Goal: Task Accomplishment & Management: Manage account settings

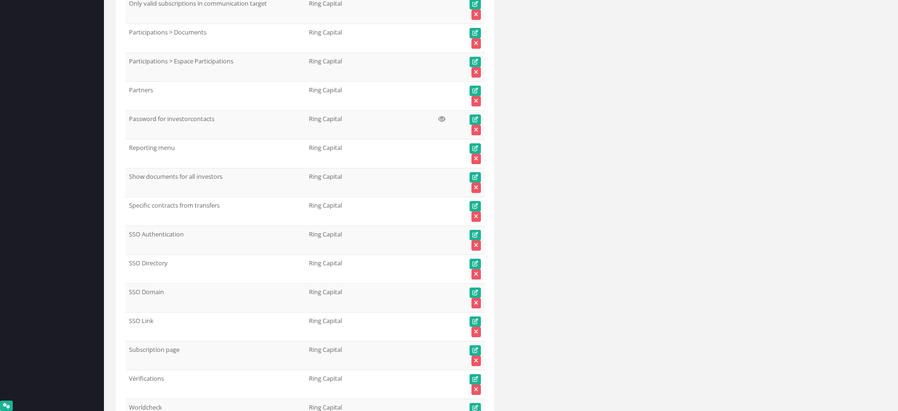
scroll to position [41203, 0]
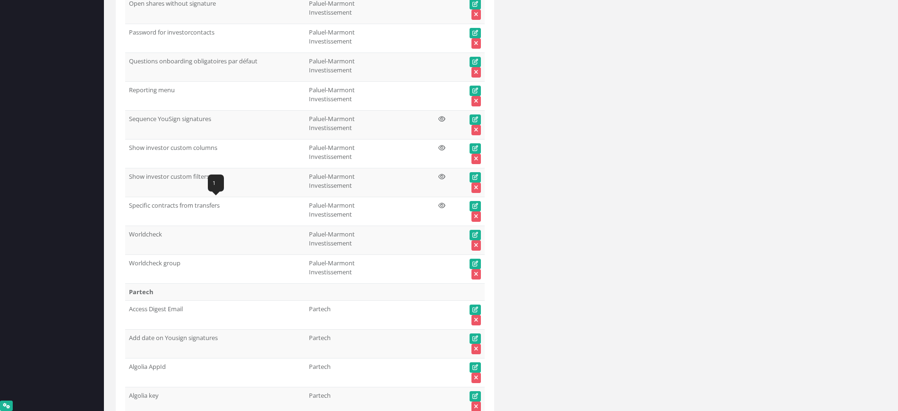
drag, startPoint x: 229, startPoint y: 206, endPoint x: 130, endPoint y: 206, distance: 98.7
click at [130, 206] on td "Specific contracts from transfers" at bounding box center [215, 211] width 180 height 29
copy td "Specific contracts from transfers"
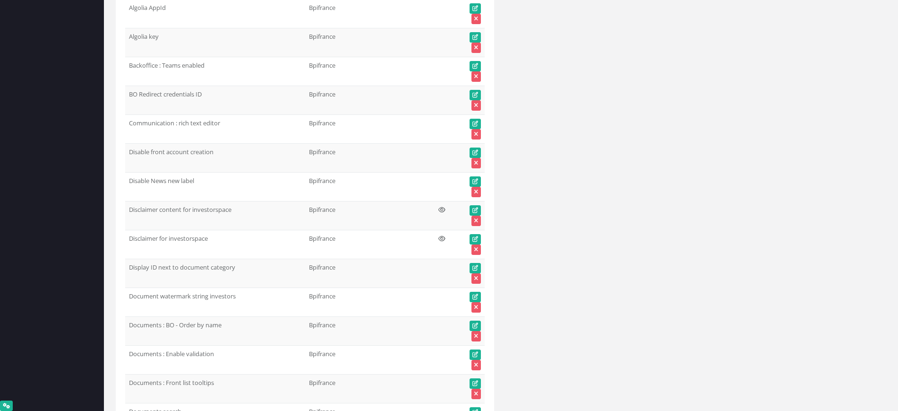
scroll to position [0, 0]
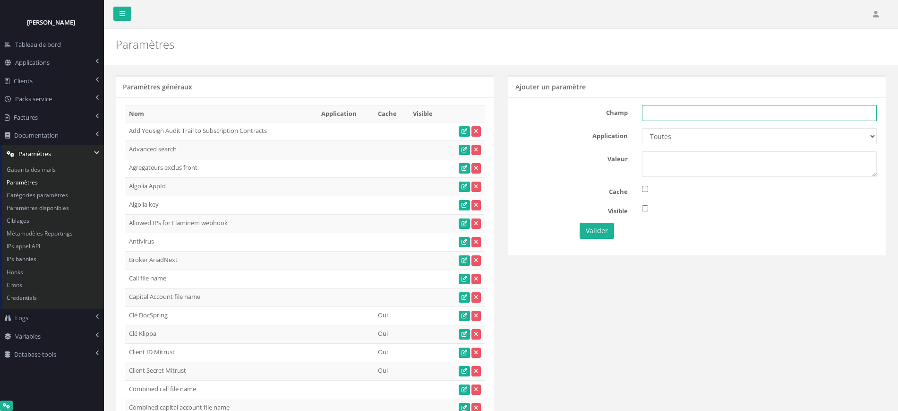
click at [656, 115] on input "text" at bounding box center [759, 113] width 235 height 16
paste input "Specific contracts from transfers"
type input "Specific contracts from transfers"
click at [663, 139] on select "Toutes Aloe Private Equity Alpin Capital API Access to My DB API demo Astorg As…" at bounding box center [759, 136] width 235 height 16
select select "1"
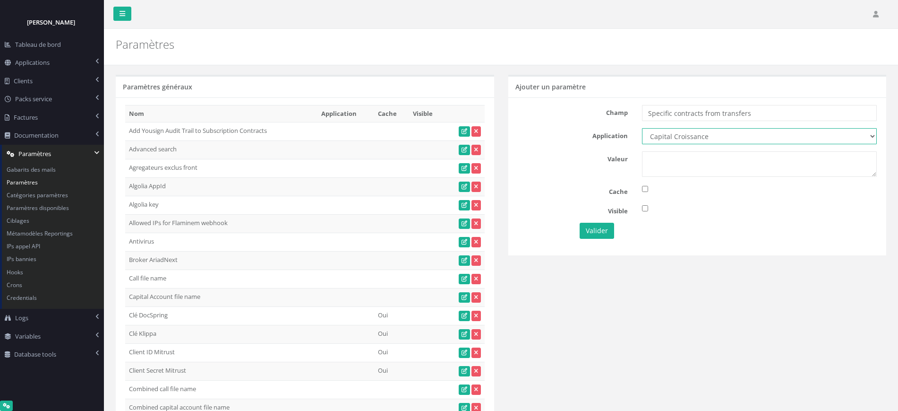
click at [642, 128] on select "Toutes Aloe Private Equity Alpin Capital API Access to My DB API demo Astorg As…" at bounding box center [759, 136] width 235 height 16
click at [689, 179] on div "Champ Specific contracts from transfers Application Toutes Aloe Private Equity …" at bounding box center [697, 175] width 378 height 157
click at [690, 164] on textarea at bounding box center [759, 164] width 235 height 26
type textarea "1"
click at [602, 230] on button "Valider" at bounding box center [597, 231] width 34 height 16
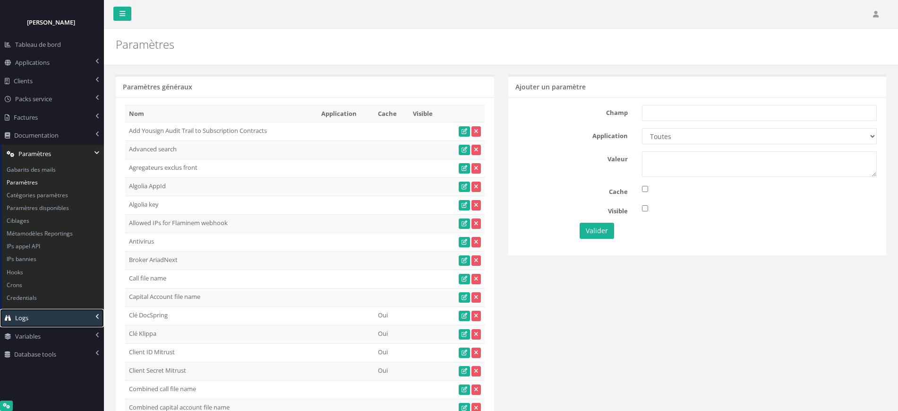
click at [34, 312] on link "Logs" at bounding box center [52, 317] width 104 height 18
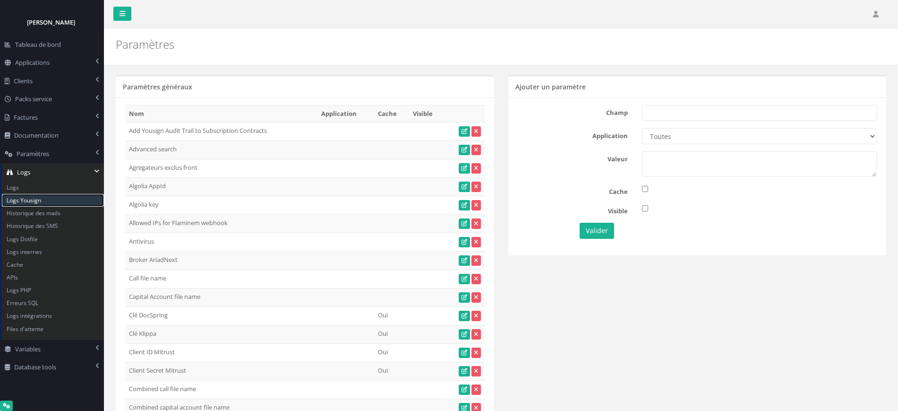
click at [30, 194] on link "Logs Yousign" at bounding box center [53, 200] width 102 height 13
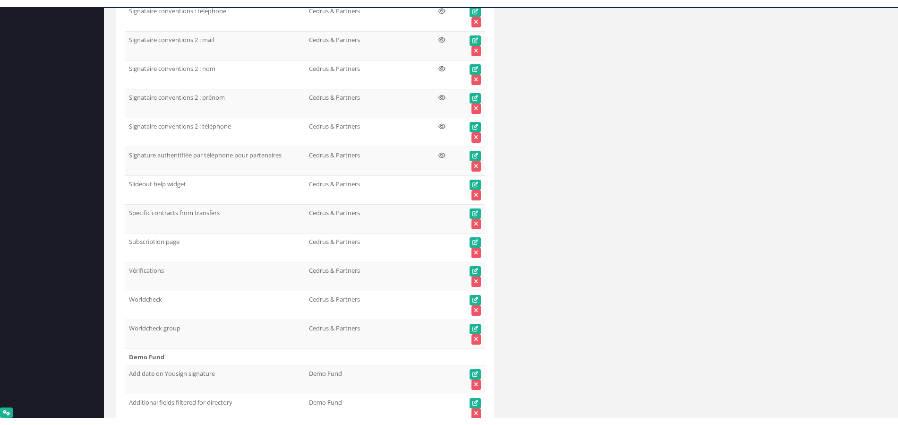
scroll to position [14104, 0]
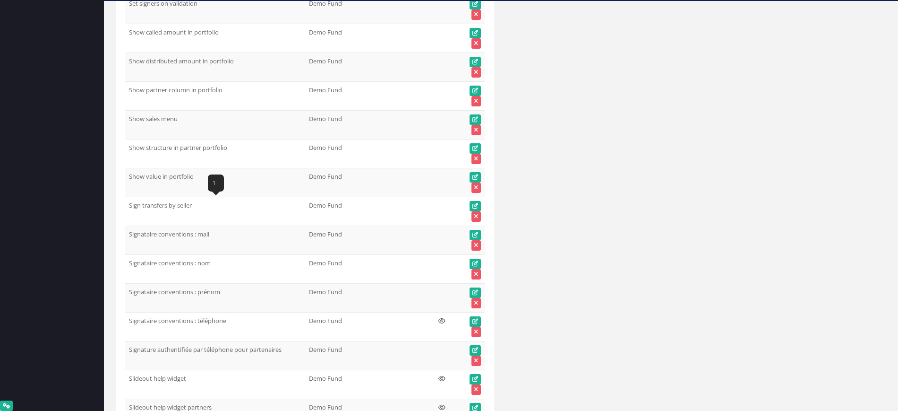
drag, startPoint x: 197, startPoint y: 207, endPoint x: 130, endPoint y: 209, distance: 66.6
click at [130, 209] on td "Sign transfers by seller" at bounding box center [215, 211] width 180 height 29
